Goal: Task Accomplishment & Management: Manage account settings

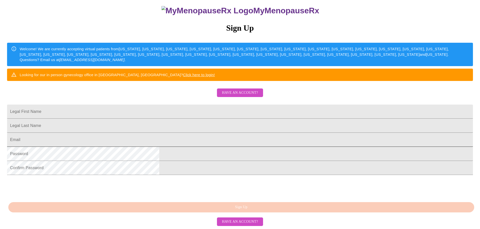
scroll to position [88, 0]
click at [245, 224] on span "Have an account?" at bounding box center [240, 222] width 36 height 6
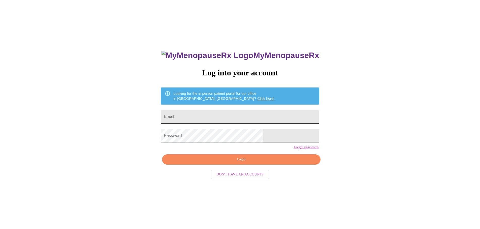
click at [209, 110] on input "Email" at bounding box center [240, 117] width 158 height 14
type input "[EMAIL_ADDRESS][DOMAIN_NAME]"
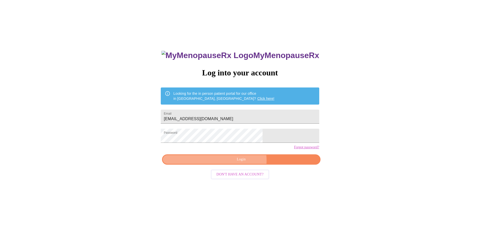
click at [243, 163] on span "Login" at bounding box center [241, 160] width 147 height 6
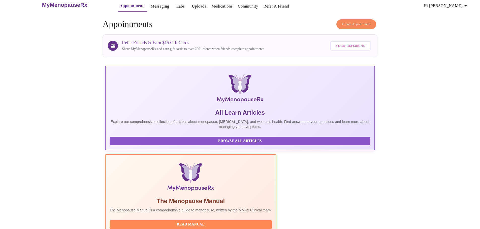
scroll to position [3, 0]
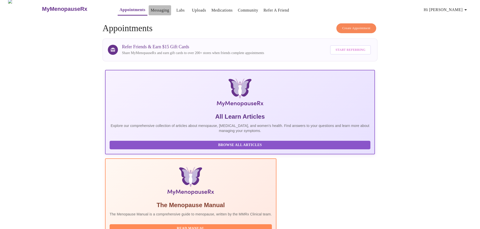
click at [151, 9] on link "Messaging" at bounding box center [160, 10] width 18 height 7
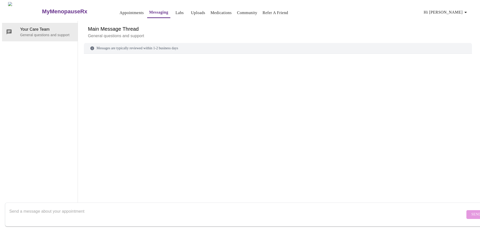
click at [216, 10] on link "Medications" at bounding box center [220, 12] width 21 height 7
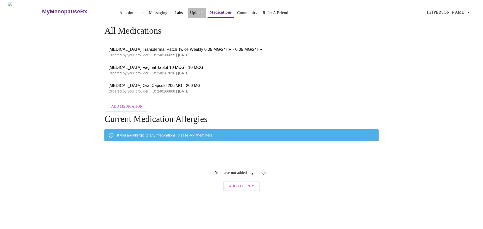
click at [190, 11] on link "Uploads" at bounding box center [197, 12] width 14 height 7
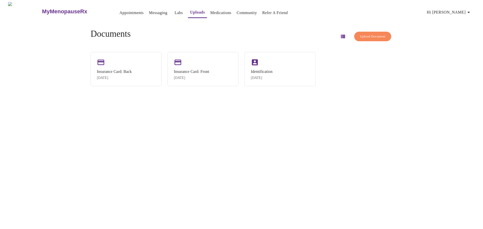
click at [175, 12] on link "Labs" at bounding box center [179, 12] width 8 height 7
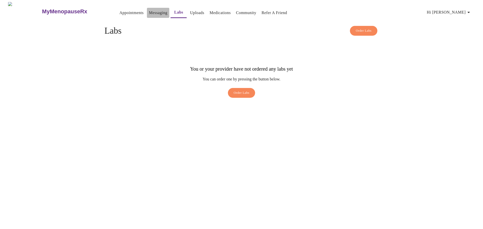
click at [149, 12] on link "Messaging" at bounding box center [158, 12] width 18 height 7
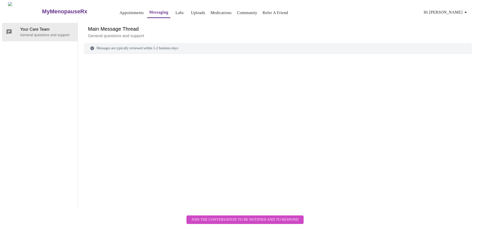
scroll to position [19, 0]
